Goal: Task Accomplishment & Management: Manage account settings

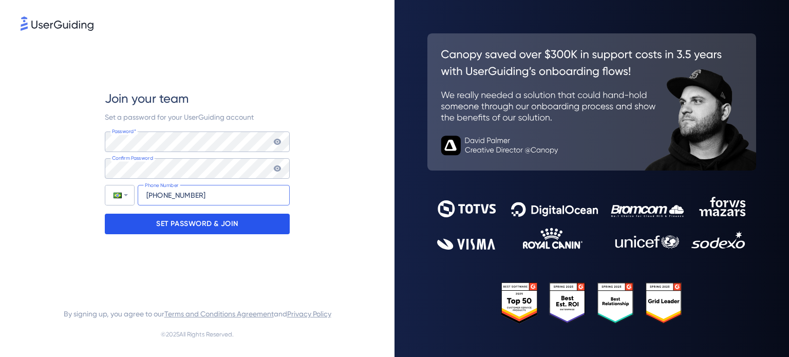
type input "[PHONE_NUMBER]"
click at [223, 222] on p "SET PASSWORD & JOIN" at bounding box center [197, 224] width 82 height 16
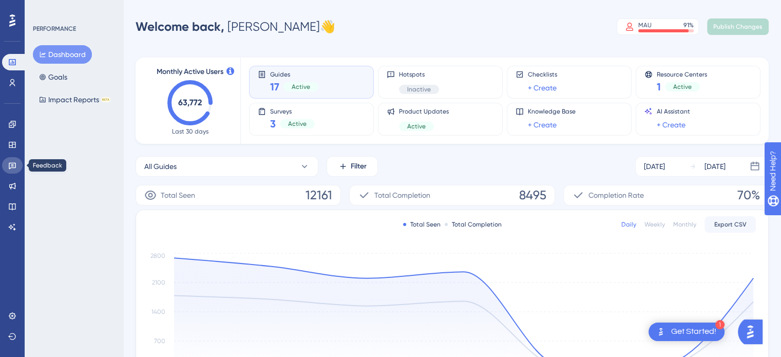
click at [8, 168] on link at bounding box center [12, 165] width 21 height 16
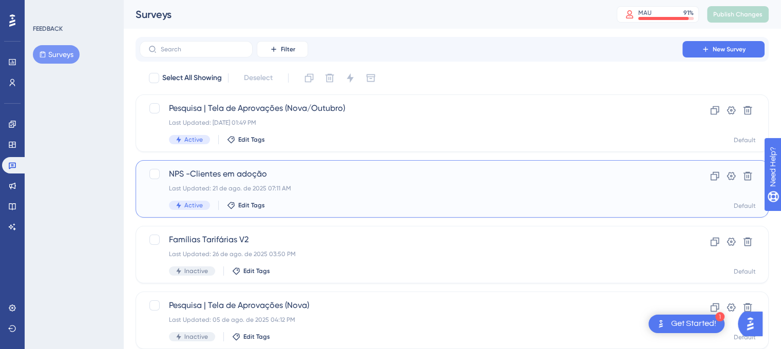
click at [310, 184] on div "Last Updated: 21 de ago. de 2025 07:11 AM" at bounding box center [411, 188] width 484 height 8
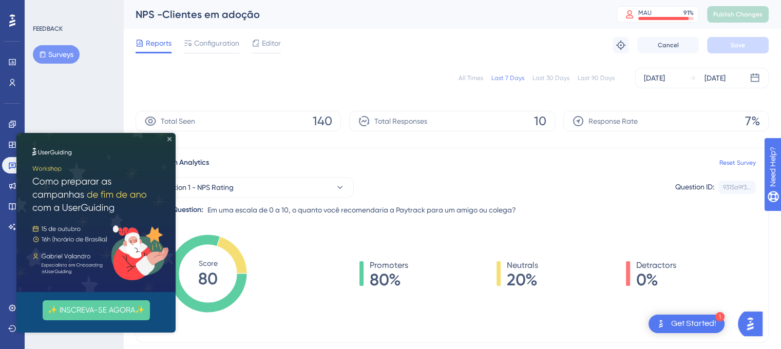
click at [168, 137] on icon "Close Preview" at bounding box center [169, 139] width 4 height 4
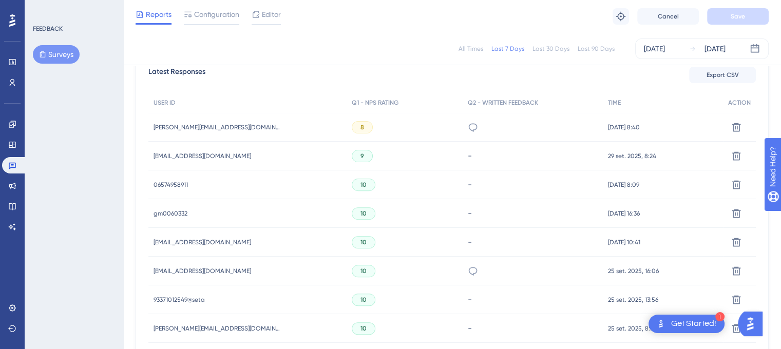
scroll to position [226, 0]
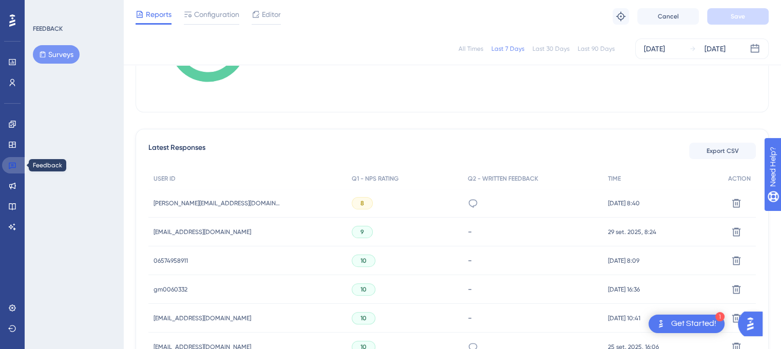
click at [16, 165] on icon at bounding box center [12, 165] width 8 height 8
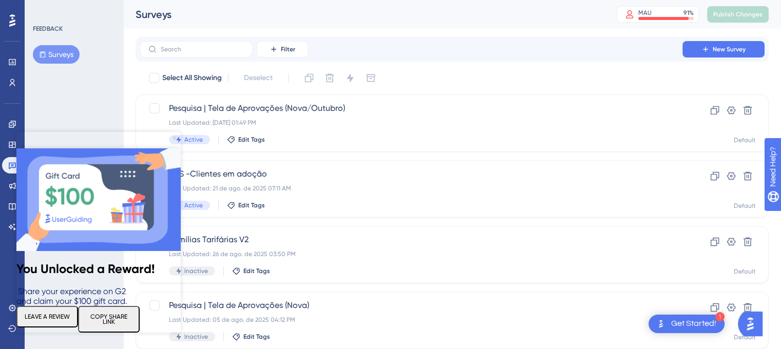
click at [173, 139] on icon "Close Preview" at bounding box center [175, 138] width 4 height 4
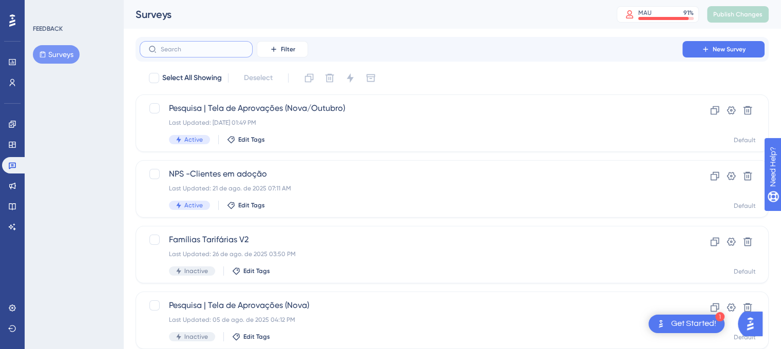
click at [195, 52] on input "text" at bounding box center [202, 49] width 83 height 7
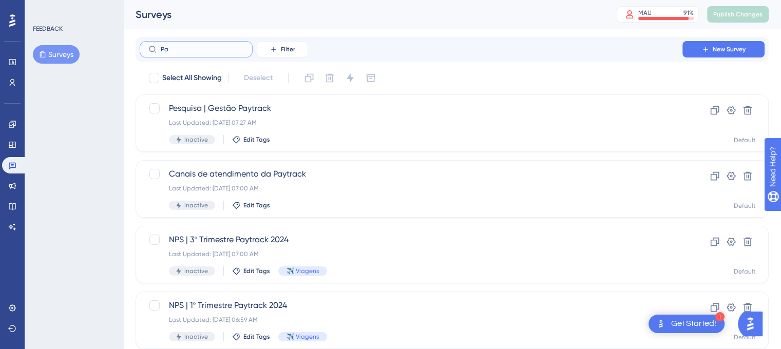
type input "Pag"
checkbox input "true"
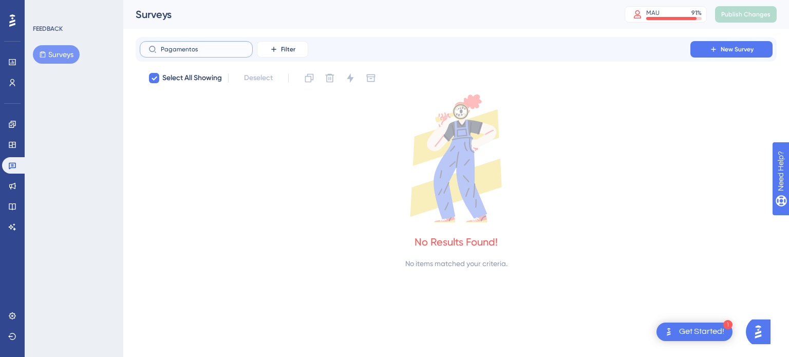
type input "Pagamentos"
click at [13, 165] on icon at bounding box center [12, 165] width 8 height 8
click at [12, 150] on link at bounding box center [12, 145] width 21 height 16
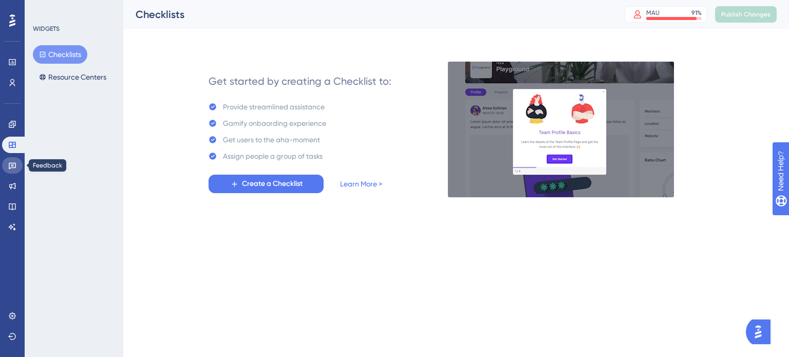
click at [12, 166] on icon at bounding box center [12, 166] width 7 height 7
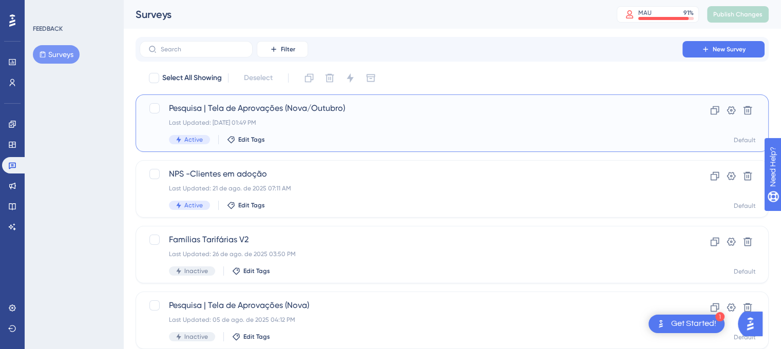
drag, startPoint x: 199, startPoint y: 110, endPoint x: 181, endPoint y: 105, distance: 18.6
click at [181, 105] on span "Pesquisa | Tela de Aprovações (Nova/Outubro)" at bounding box center [411, 108] width 484 height 12
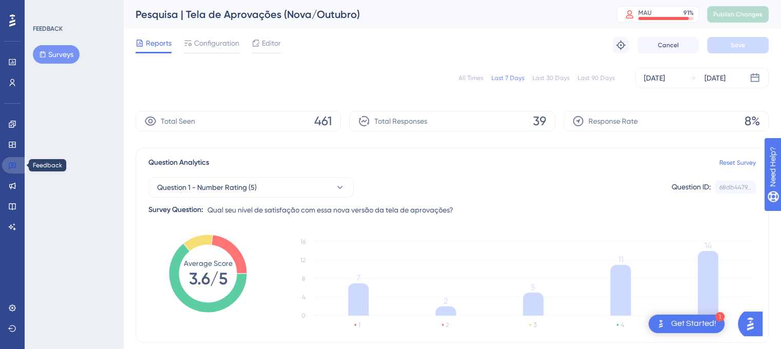
click at [10, 163] on icon at bounding box center [12, 166] width 7 height 7
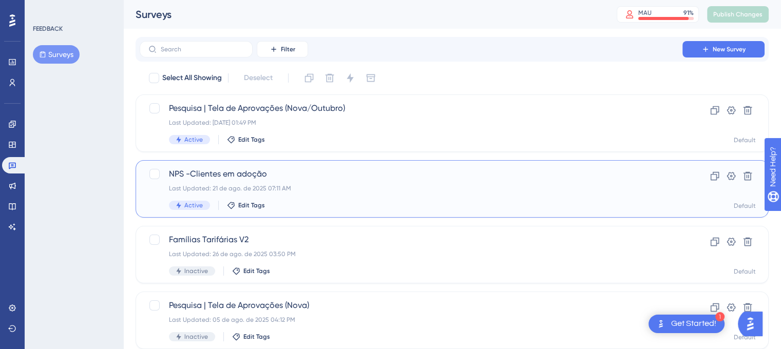
click at [261, 172] on span "NPS -Clientes em adoção" at bounding box center [411, 174] width 484 height 12
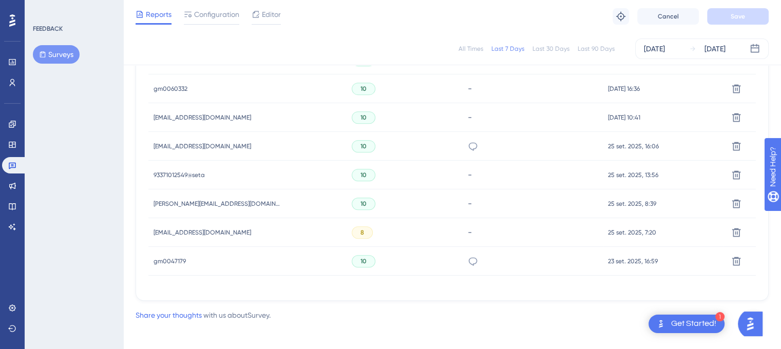
scroll to position [432, 0]
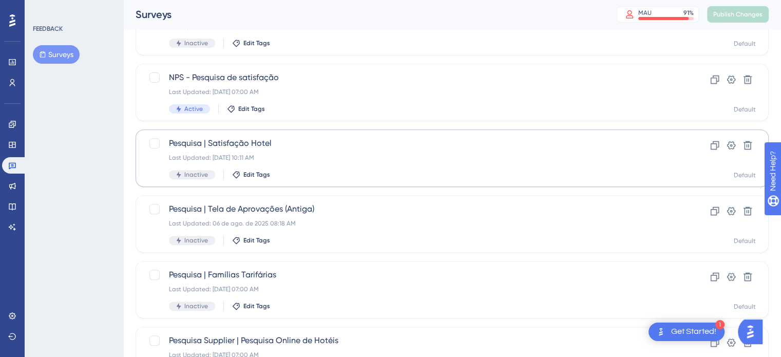
scroll to position [440, 0]
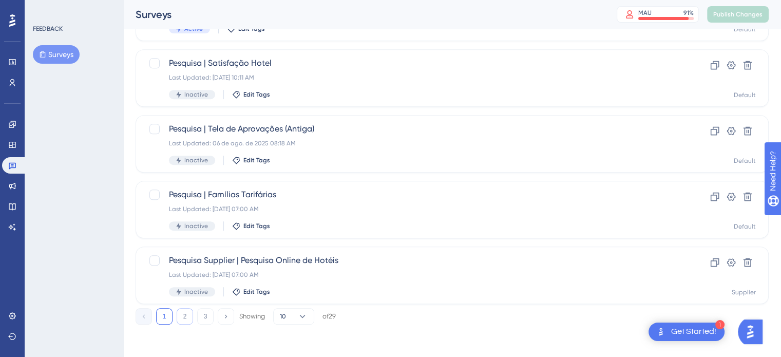
click at [187, 315] on button "2" at bounding box center [185, 316] width 16 height 16
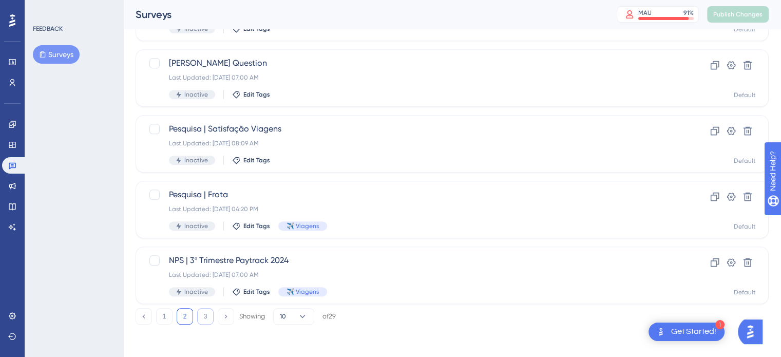
click at [200, 315] on button "3" at bounding box center [205, 316] width 16 height 16
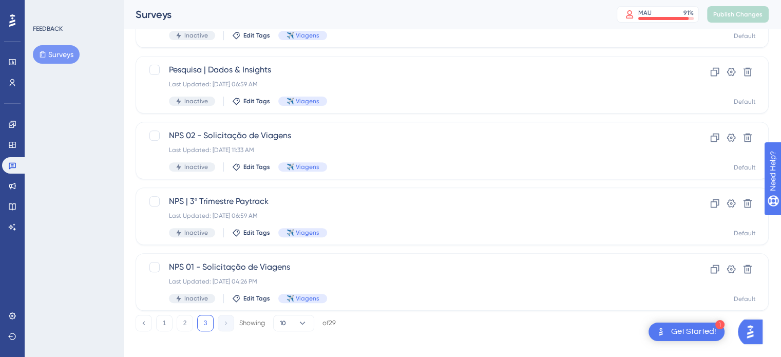
scroll to position [374, 0]
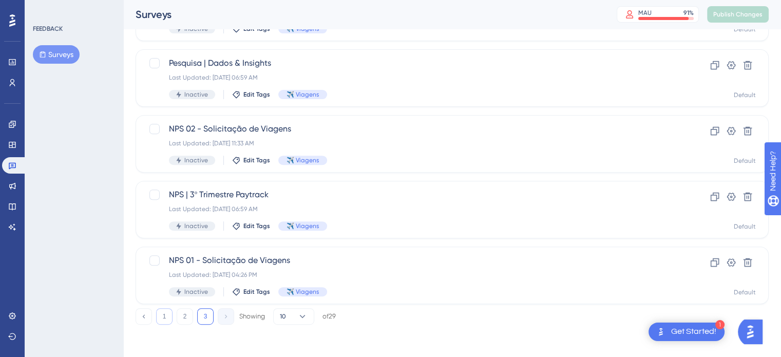
click at [169, 312] on button "1" at bounding box center [164, 316] width 16 height 16
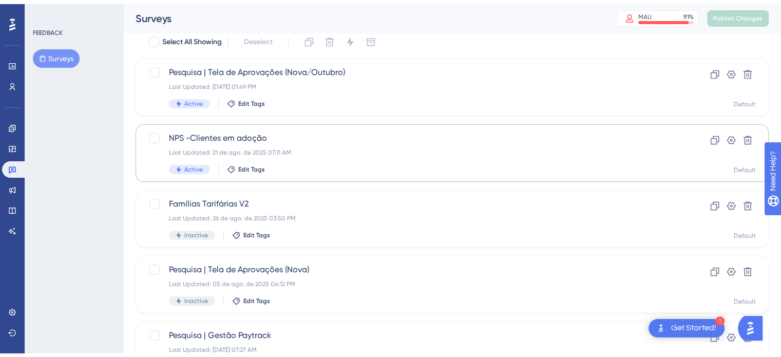
scroll to position [103, 0]
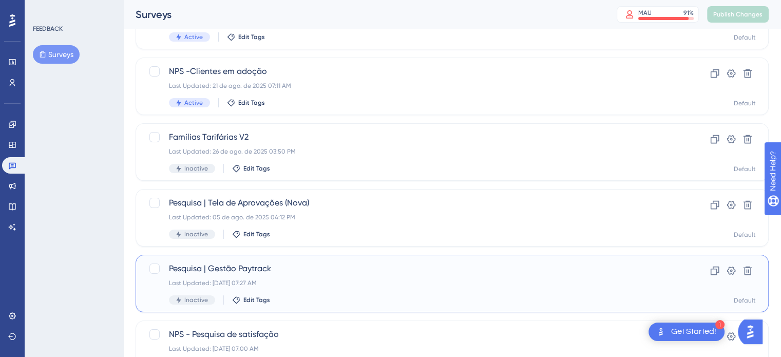
click at [214, 271] on span "Pesquisa | Gestão Paytrack" at bounding box center [411, 268] width 484 height 12
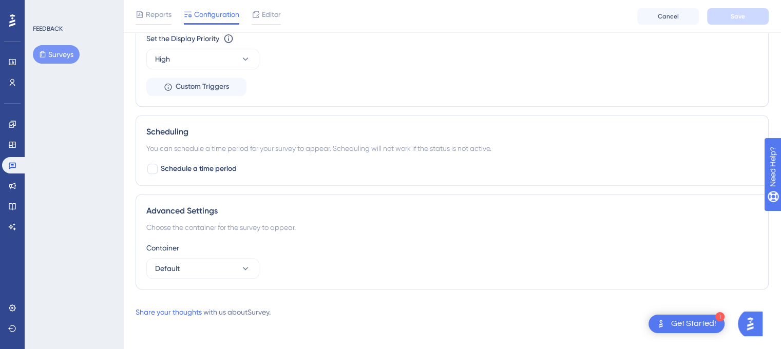
scroll to position [879, 0]
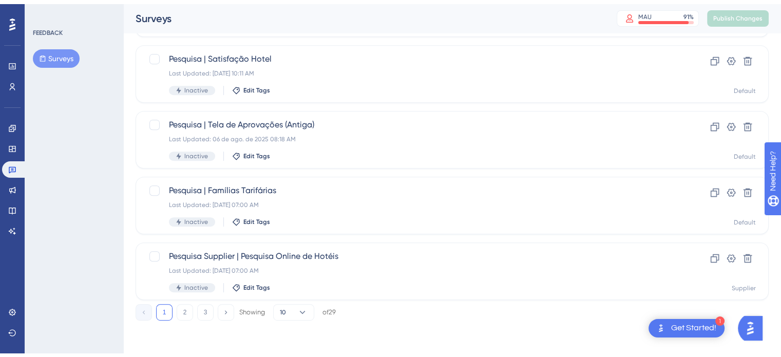
scroll to position [103, 0]
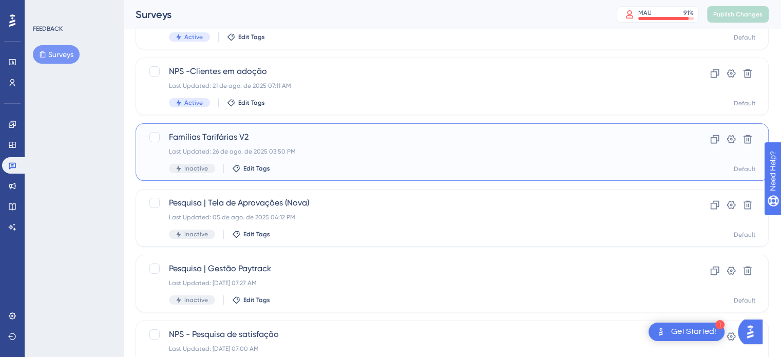
click at [286, 140] on span "Famílias Tarifárias V2" at bounding box center [411, 137] width 484 height 12
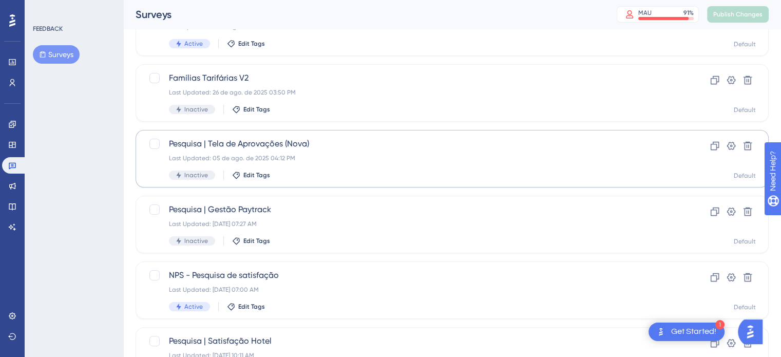
scroll to position [257, 0]
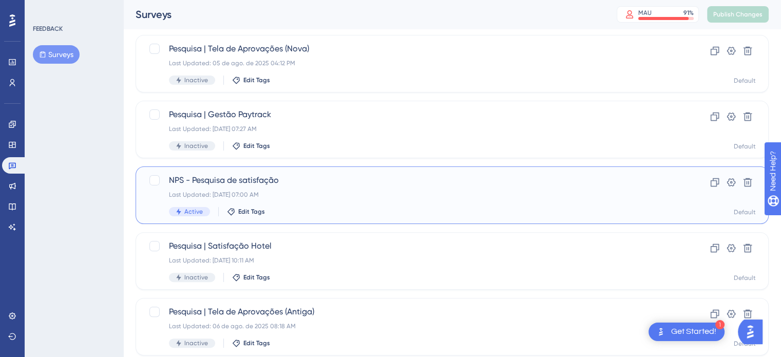
click at [335, 184] on span "NPS - Pesquisa de satisfação" at bounding box center [411, 180] width 484 height 12
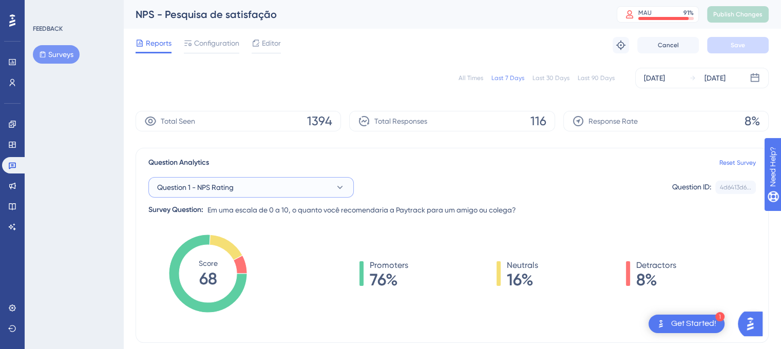
click at [327, 184] on button "Question 1 - NPS Rating" at bounding box center [250, 187] width 205 height 21
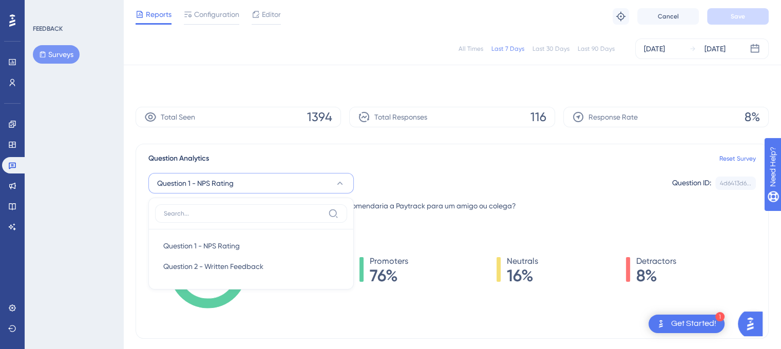
scroll to position [73, 0]
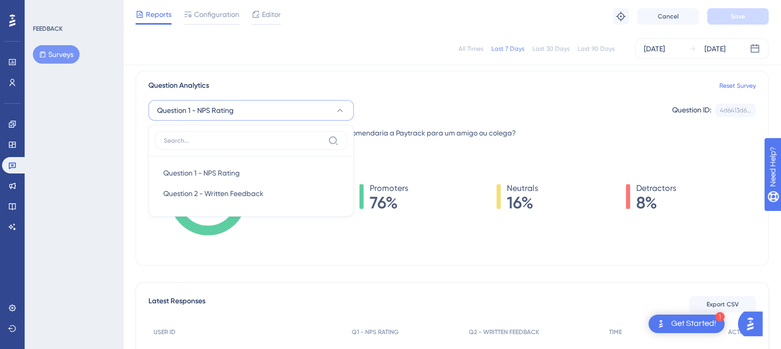
click at [402, 108] on div "Question 1 - NPS Rating Question 1 - NPS Rating Question 1 - NPS Rating Questio…" at bounding box center [451, 110] width 607 height 21
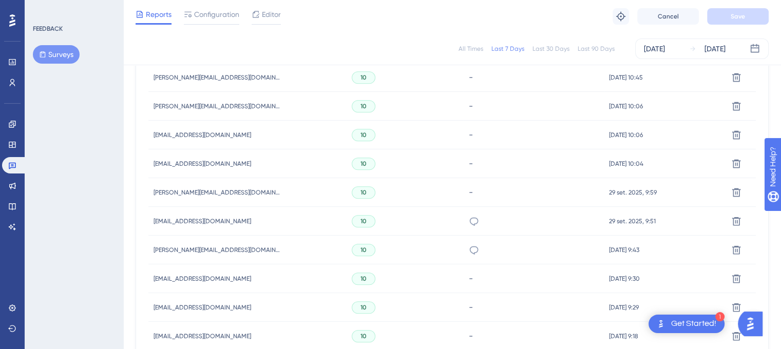
scroll to position [689, 0]
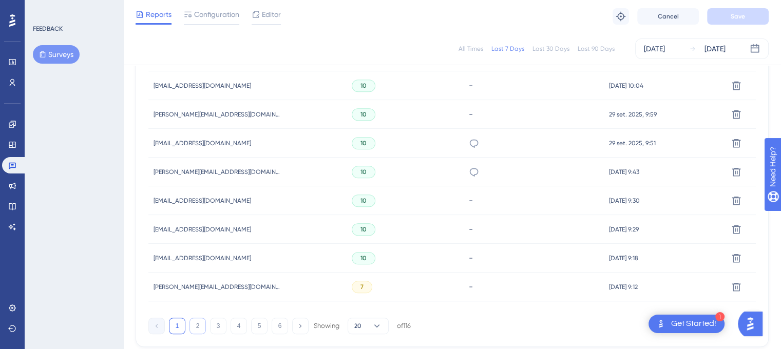
click at [199, 323] on button "2" at bounding box center [197, 326] width 16 height 16
click at [217, 323] on button "3" at bounding box center [218, 326] width 16 height 16
click at [237, 325] on button "4" at bounding box center [239, 326] width 16 height 16
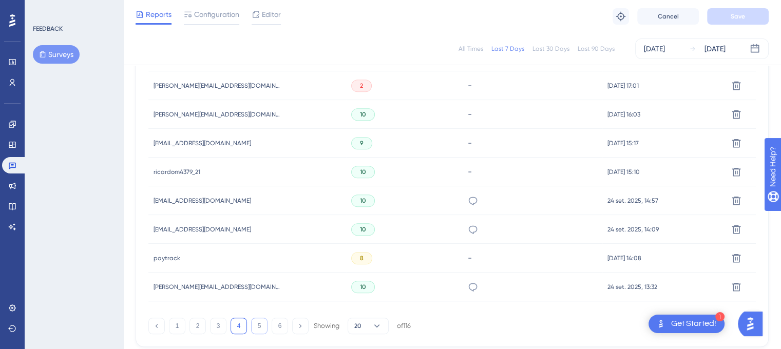
click at [259, 323] on button "5" at bounding box center [259, 326] width 16 height 16
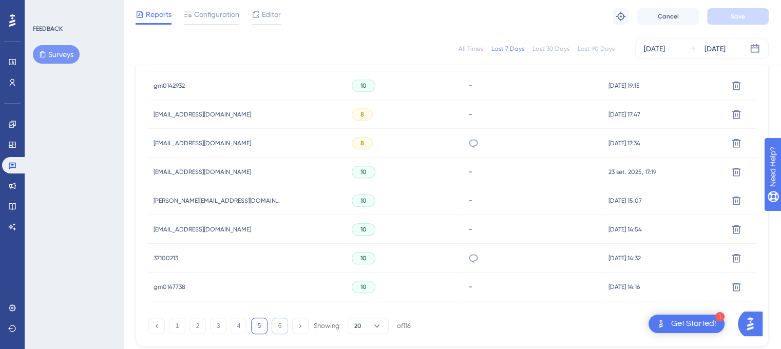
click at [280, 328] on button "6" at bounding box center [280, 326] width 16 height 16
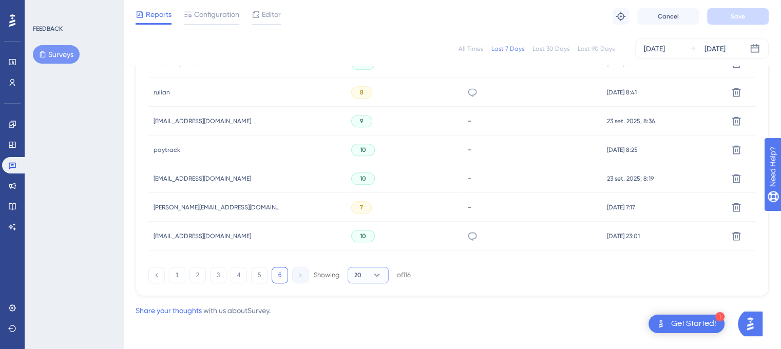
click at [376, 275] on icon at bounding box center [377, 275] width 10 height 10
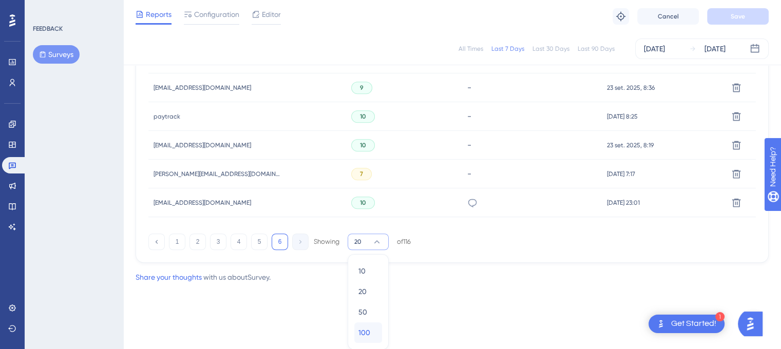
click at [365, 336] on span "100" at bounding box center [364, 333] width 12 height 12
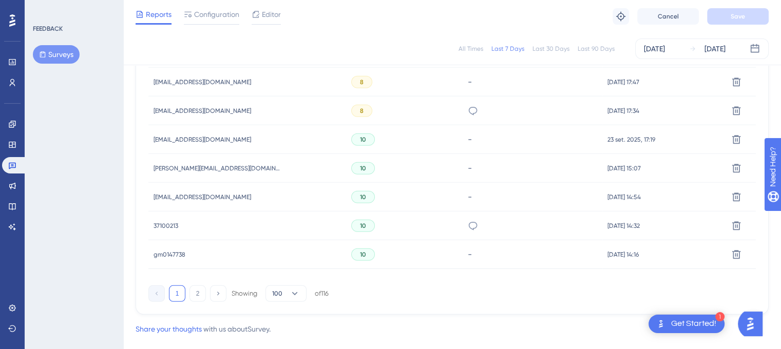
scroll to position [3040, 0]
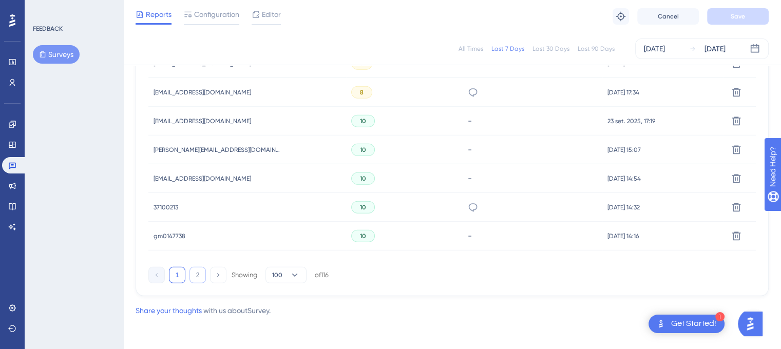
click at [198, 276] on button "2" at bounding box center [197, 275] width 16 height 16
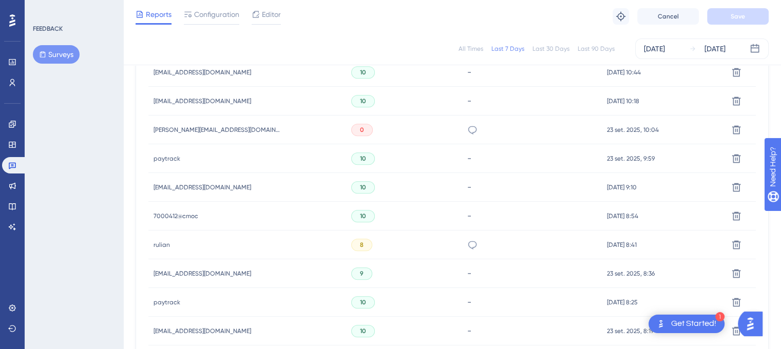
scroll to position [471, 0]
click at [12, 183] on icon at bounding box center [12, 186] width 8 height 8
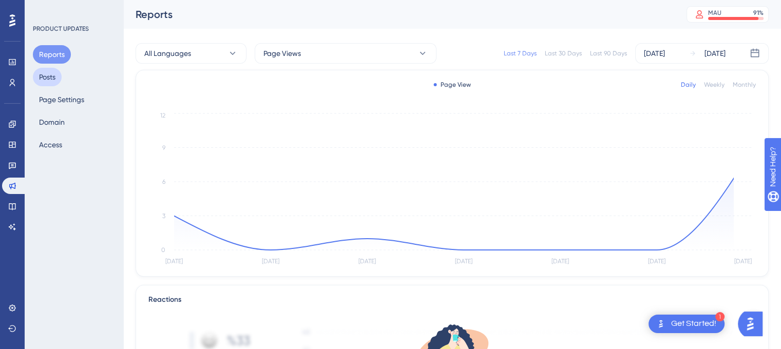
click at [49, 75] on button "Posts" at bounding box center [47, 77] width 29 height 18
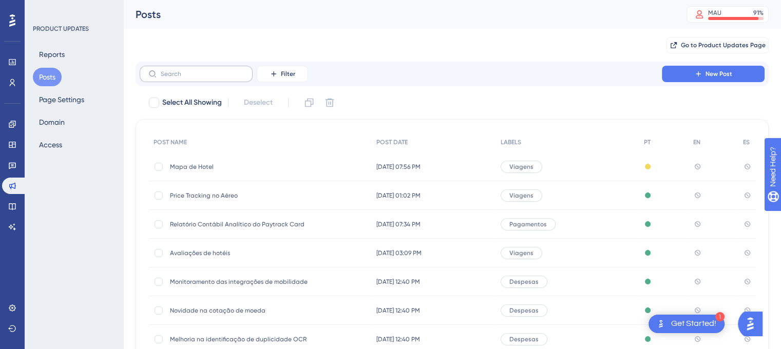
click at [192, 69] on label at bounding box center [196, 74] width 113 height 16
click at [192, 70] on input "text" at bounding box center [202, 73] width 83 height 7
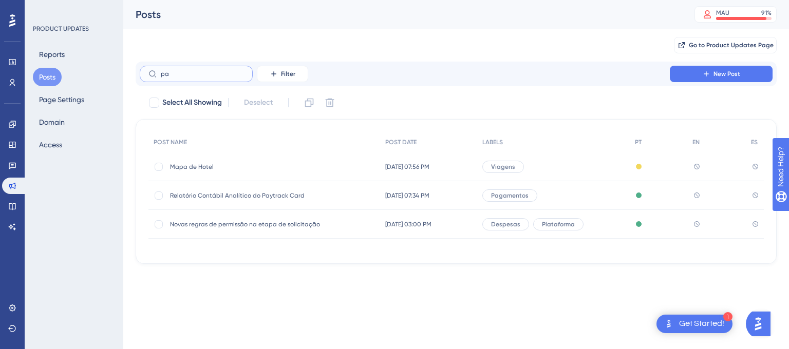
type input "pa"
click at [212, 195] on span "Relatório Contábil Analítico do Paytrack Card" at bounding box center [252, 196] width 164 height 8
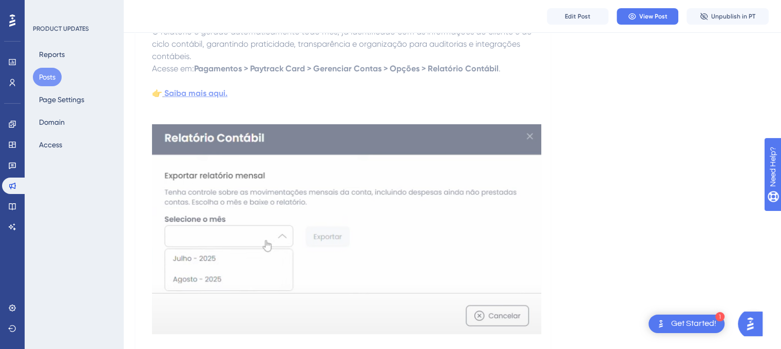
scroll to position [284, 0]
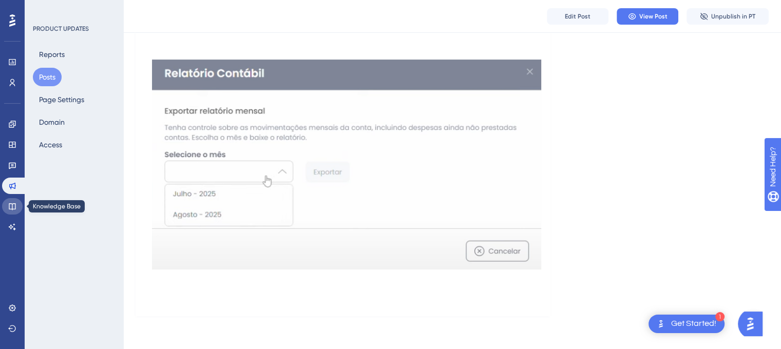
click at [14, 207] on icon at bounding box center [12, 206] width 8 height 8
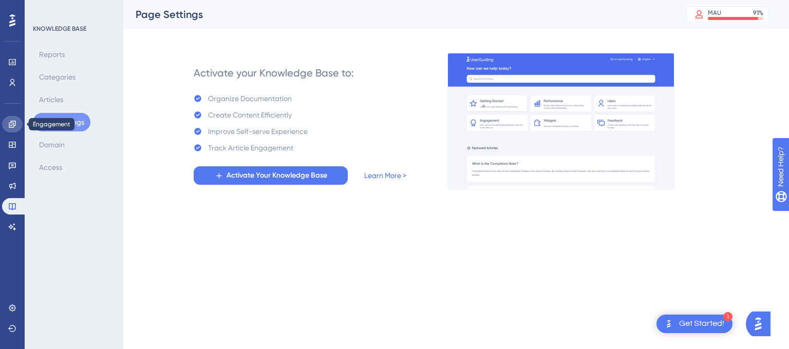
click at [10, 125] on icon at bounding box center [12, 124] width 7 height 7
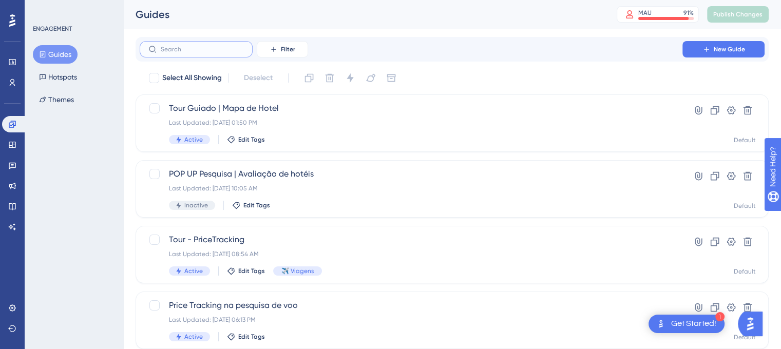
click at [216, 53] on input "text" at bounding box center [202, 49] width 83 height 7
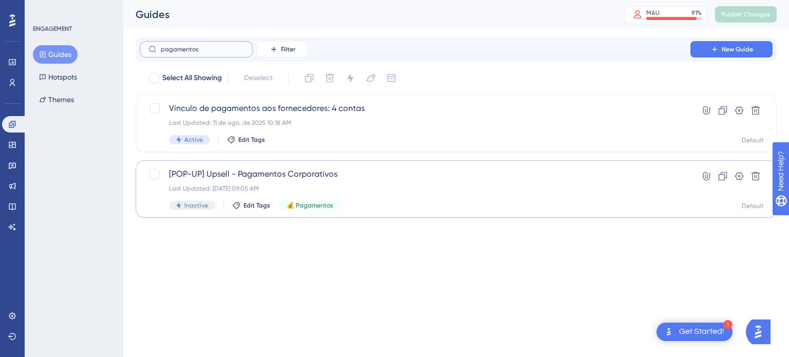
type input "pagamentos"
click at [263, 177] on span "[POP-UP] Upsell - Pagamentos Corporativos" at bounding box center [415, 174] width 492 height 12
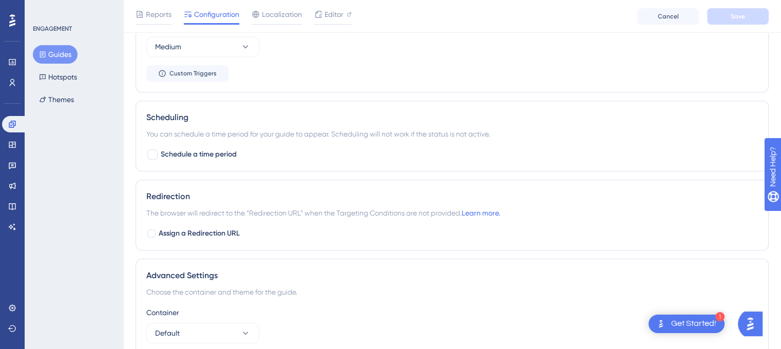
scroll to position [770, 0]
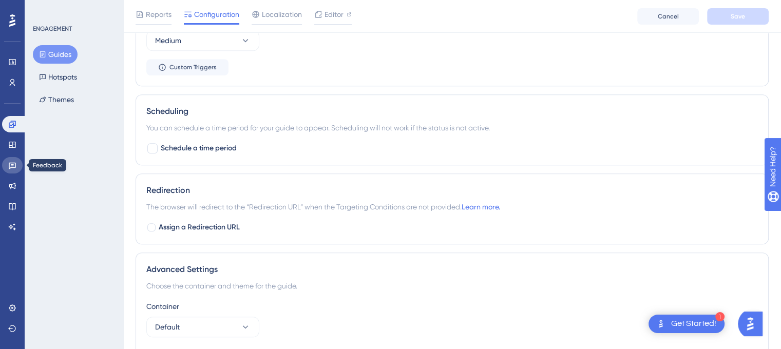
click at [14, 166] on icon at bounding box center [12, 165] width 8 height 8
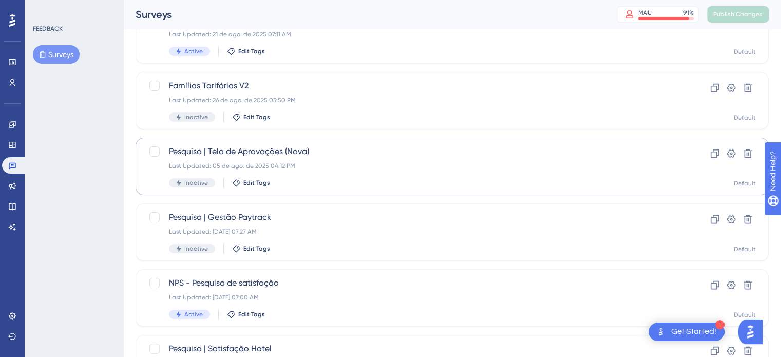
scroll to position [257, 0]
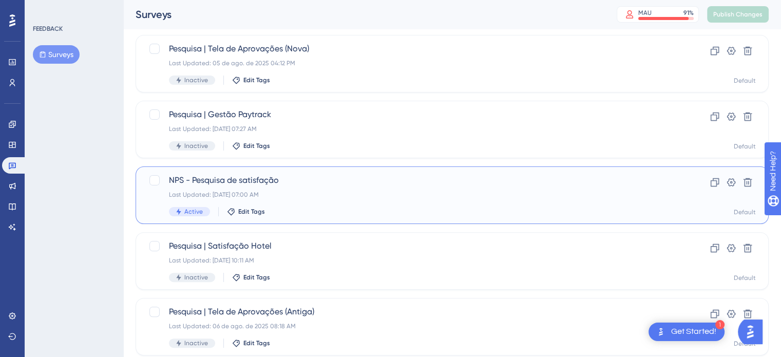
click at [241, 181] on span "NPS - Pesquisa de satisfação" at bounding box center [411, 180] width 484 height 12
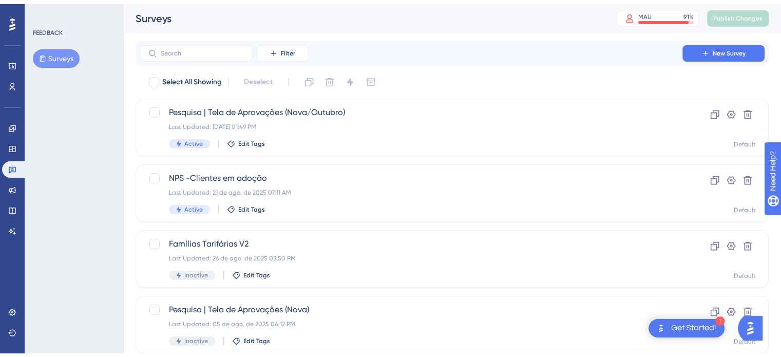
scroll to position [257, 0]
